Goal: Entertainment & Leisure: Consume media (video, audio)

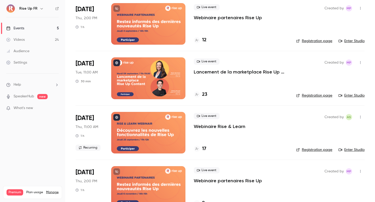
scroll to position [44, 0]
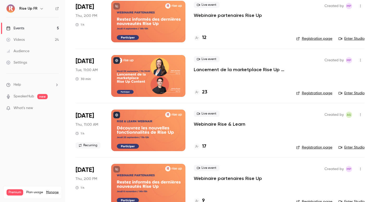
click at [220, 124] on p "Webinaire Rise & Learn" at bounding box center [219, 124] width 51 height 6
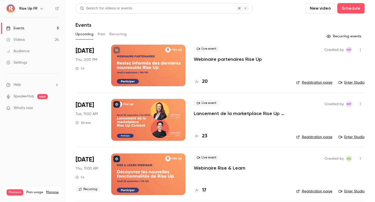
click at [306, 192] on link "Registration page" at bounding box center [314, 191] width 36 height 5
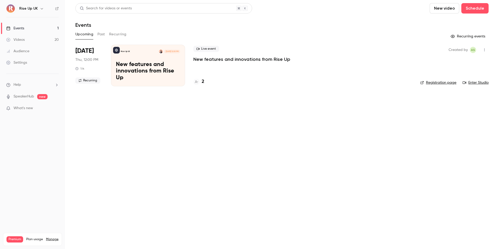
click at [40, 8] on icon "button" at bounding box center [42, 9] width 4 height 4
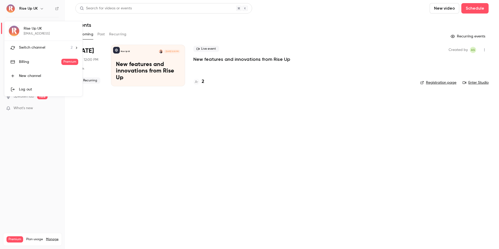
click at [41, 47] on span "Switch channel" at bounding box center [32, 47] width 26 height 5
click at [42, 44] on div "Rise Up FR" at bounding box center [48, 43] width 59 height 5
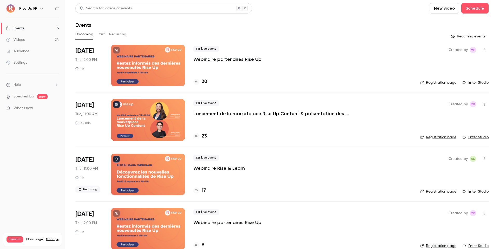
click at [42, 42] on link "Videos 24" at bounding box center [32, 39] width 65 height 11
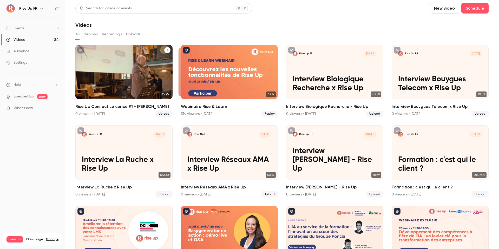
click at [149, 71] on p "Rise Up Connect Le cerlce #1 - [PERSON_NAME]" at bounding box center [124, 79] width 84 height 27
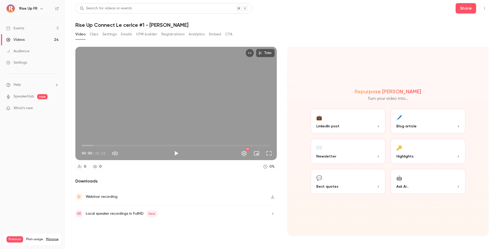
click at [273, 197] on icon "button" at bounding box center [272, 196] width 3 height 3
